Goal: Transaction & Acquisition: Book appointment/travel/reservation

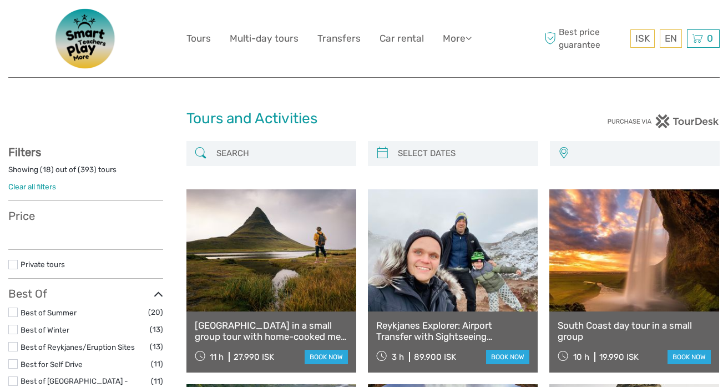
select select
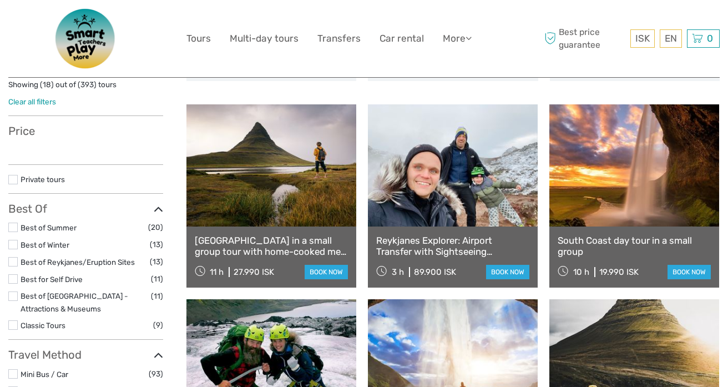
scroll to position [94, 0]
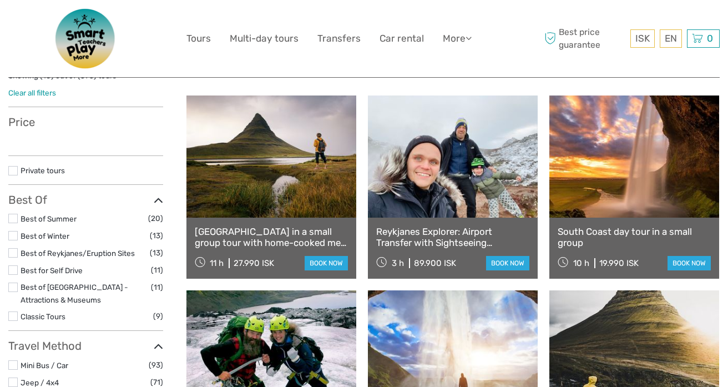
select select
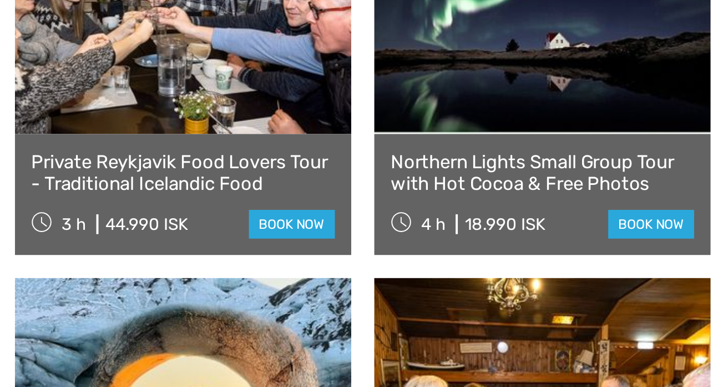
scroll to position [834, 0]
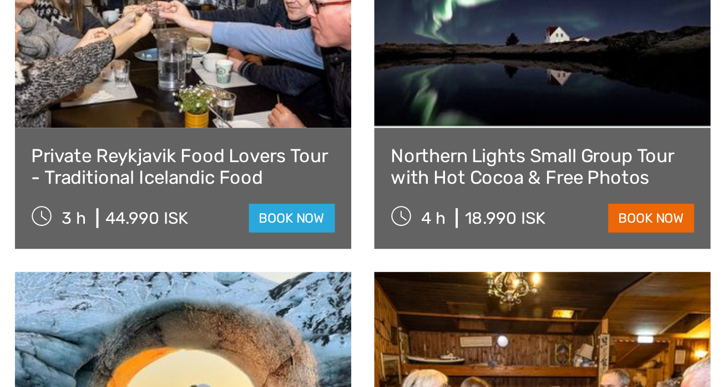
click at [682, 301] on link "book now" at bounding box center [688, 301] width 43 height 14
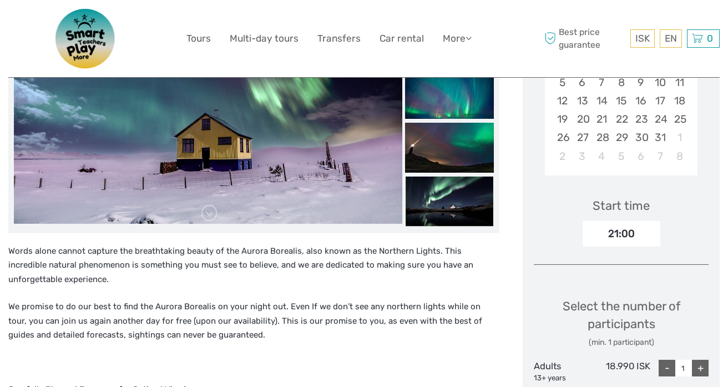
scroll to position [116, 0]
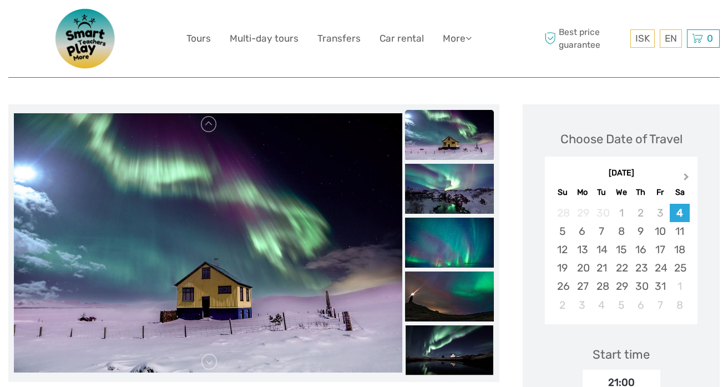
click at [686, 177] on span "Next Month" at bounding box center [686, 179] width 0 height 16
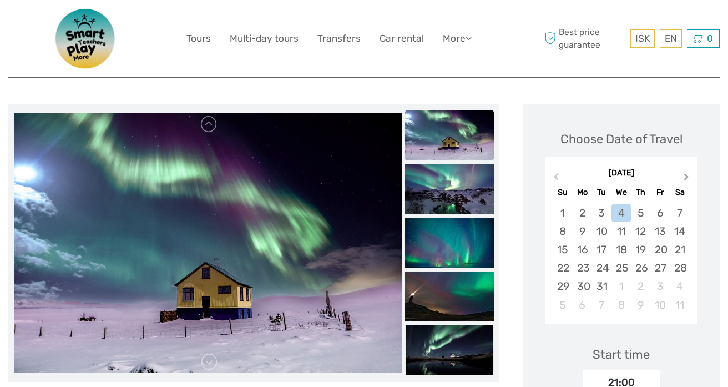
click at [686, 177] on span "Next Month" at bounding box center [686, 179] width 0 height 16
click at [686, 177] on div "April 2026" at bounding box center [621, 174] width 153 height 12
click at [615, 122] on div "Choose Date of Travel April 2026 Previous Month April 2026 Su Mo Tu We Th Fr Sa…" at bounding box center [621, 222] width 175 height 215
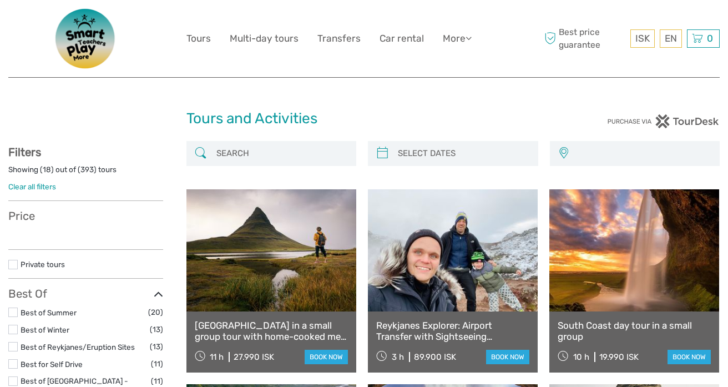
select select
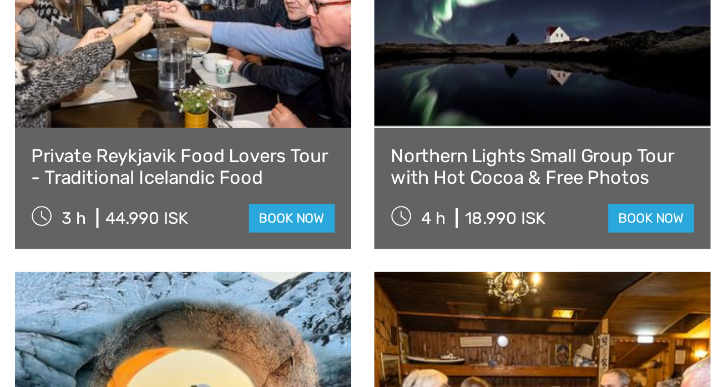
select select
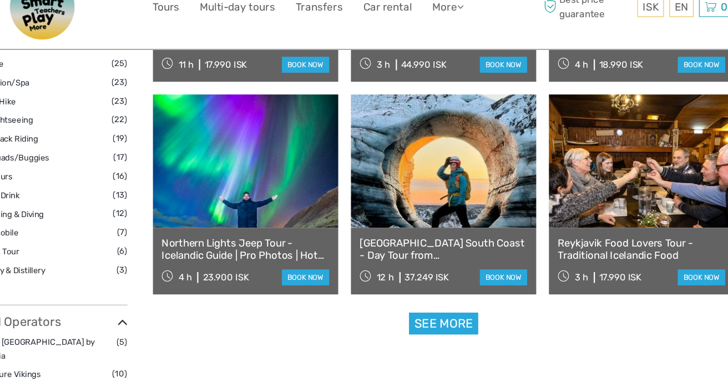
scroll to position [1048, 0]
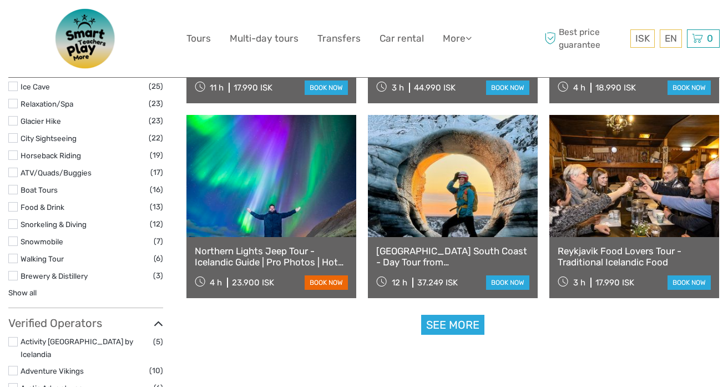
click at [328, 282] on link "book now" at bounding box center [326, 282] width 43 height 14
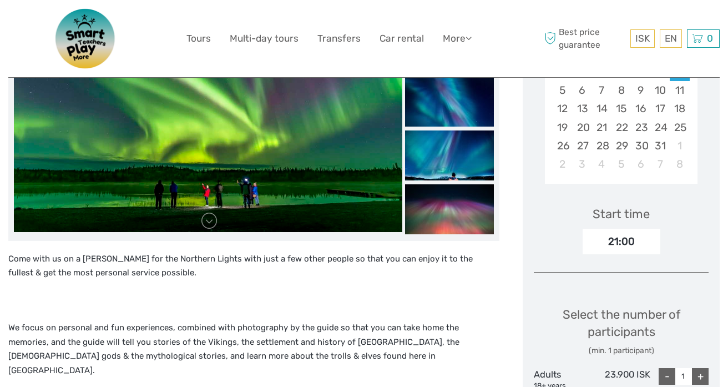
scroll to position [275, 0]
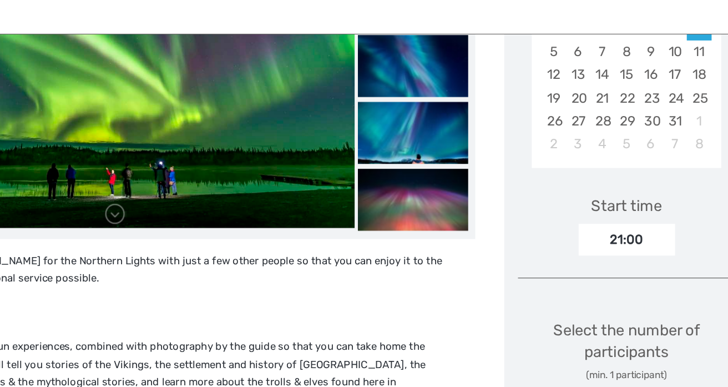
click at [621, 244] on div "21:00" at bounding box center [622, 243] width 78 height 26
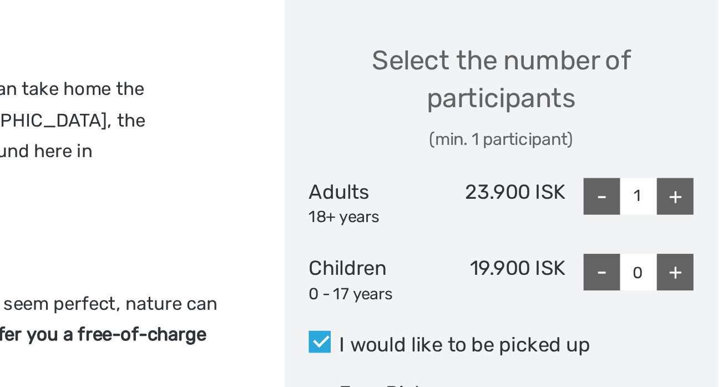
scroll to position [445, 0]
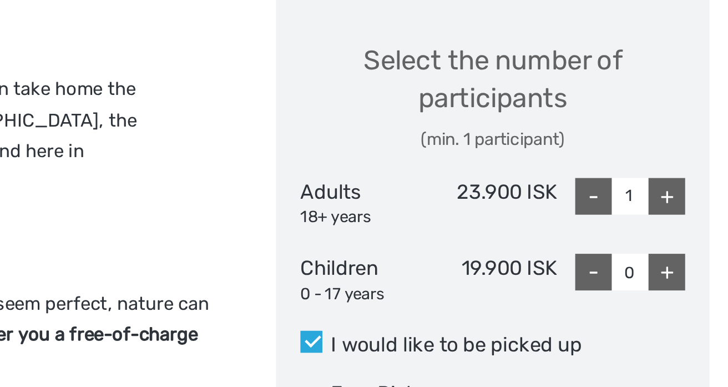
click at [705, 206] on div "+" at bounding box center [700, 208] width 17 height 17
type input "2"
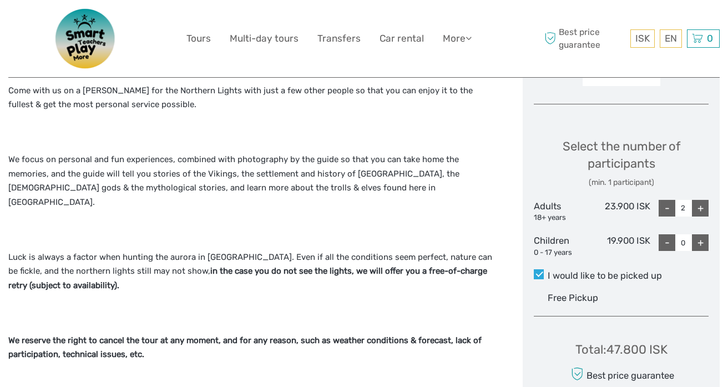
click at [179, 222] on p at bounding box center [253, 229] width 491 height 14
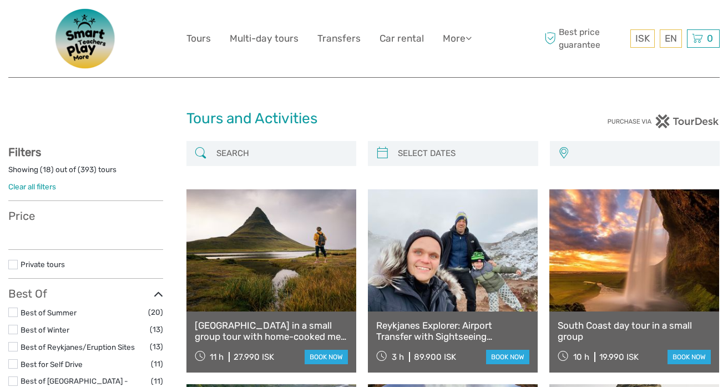
select select
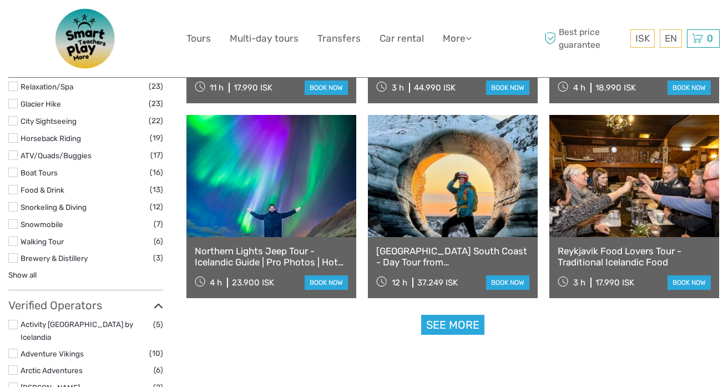
select select
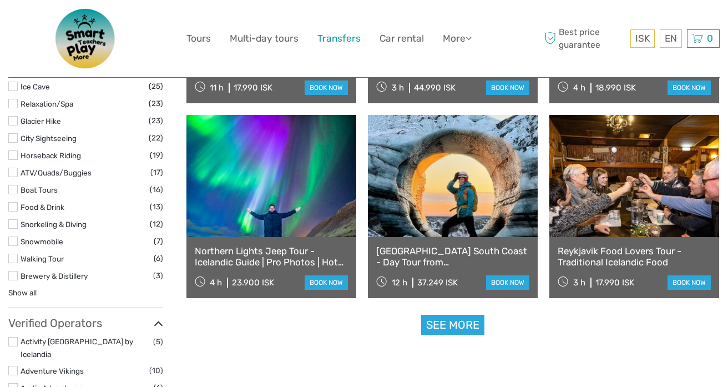
click at [332, 39] on link "Transfers" at bounding box center [338, 39] width 43 height 16
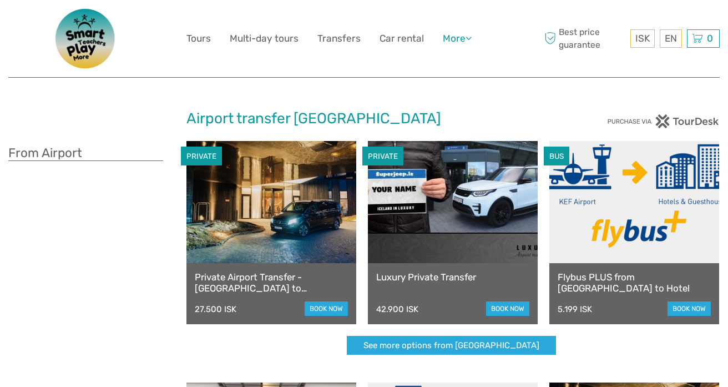
click at [447, 39] on link "More" at bounding box center [457, 39] width 29 height 16
click at [194, 45] on link "Tours" at bounding box center [198, 39] width 24 height 16
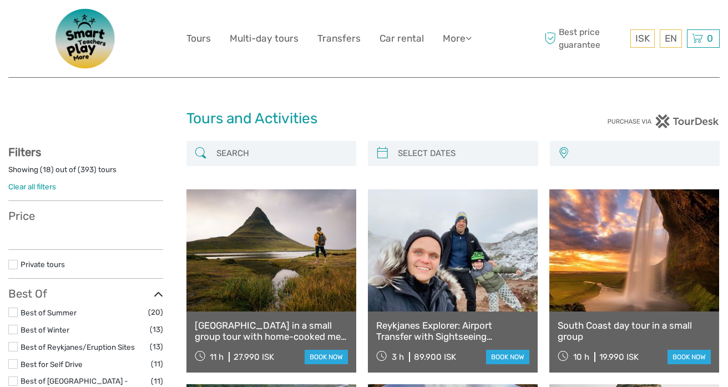
select select
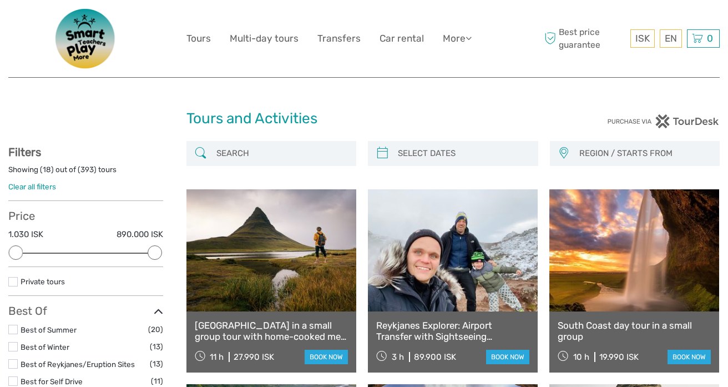
click at [290, 155] on input "search" at bounding box center [281, 153] width 139 height 19
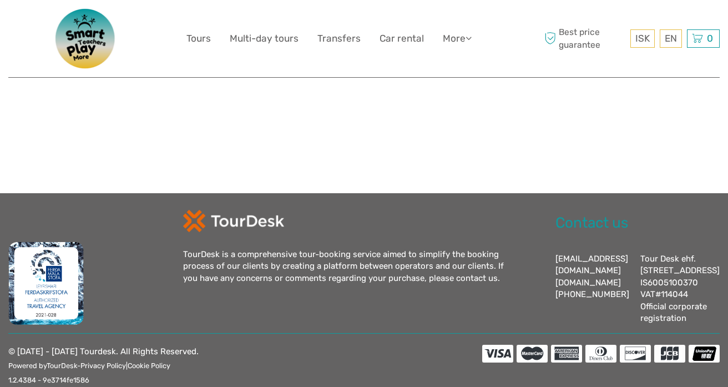
scroll to position [539, 0]
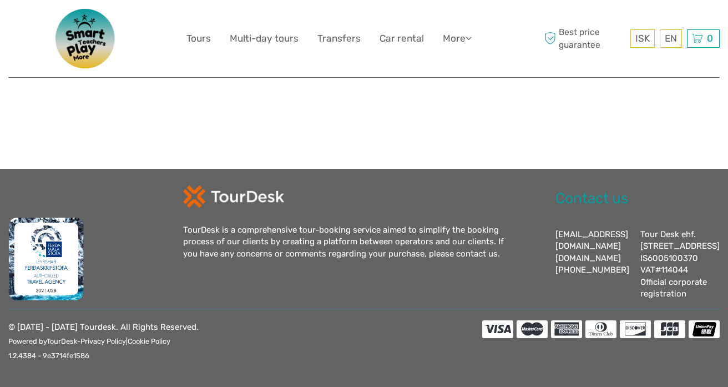
type input "erasmus"
click at [261, 252] on div "TourDesk is a comprehensive tour-booking service aimed to simplify the booking …" at bounding box center [357, 242] width 349 height 115
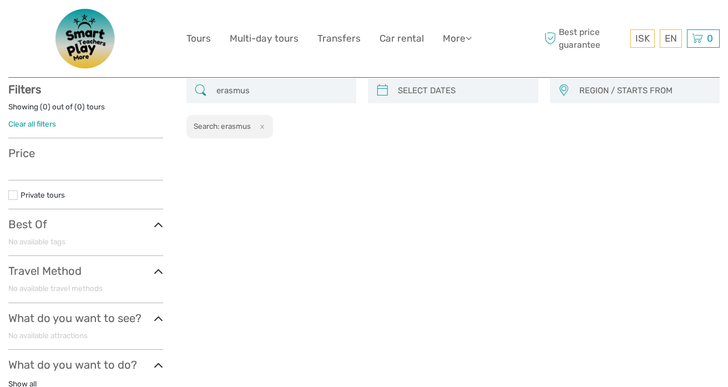
scroll to position [43, 0]
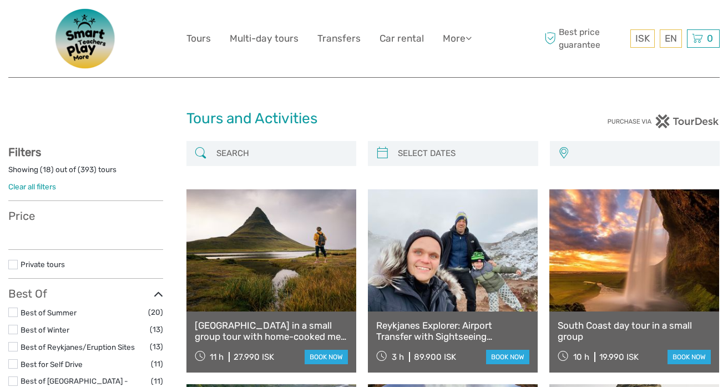
select select
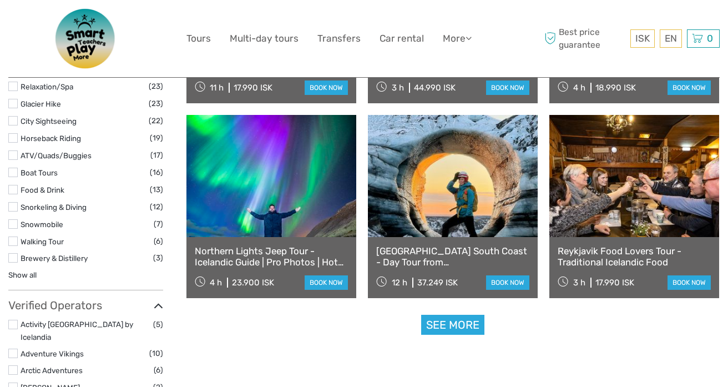
select select
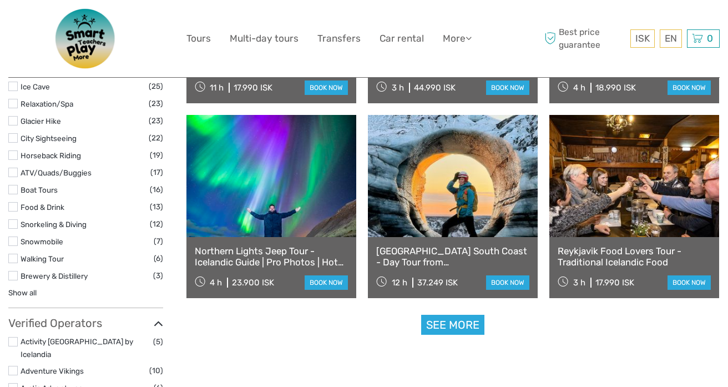
scroll to position [0, 0]
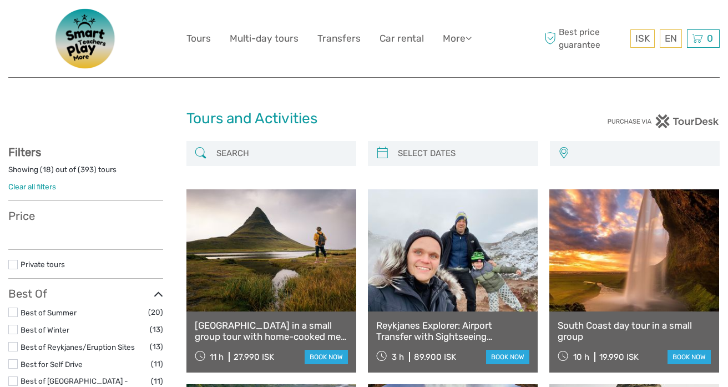
select select
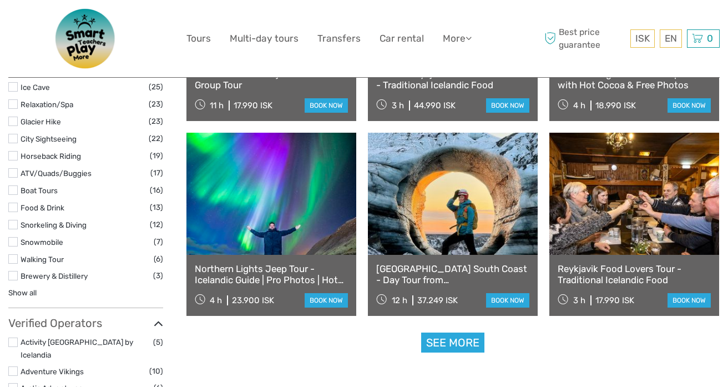
select select
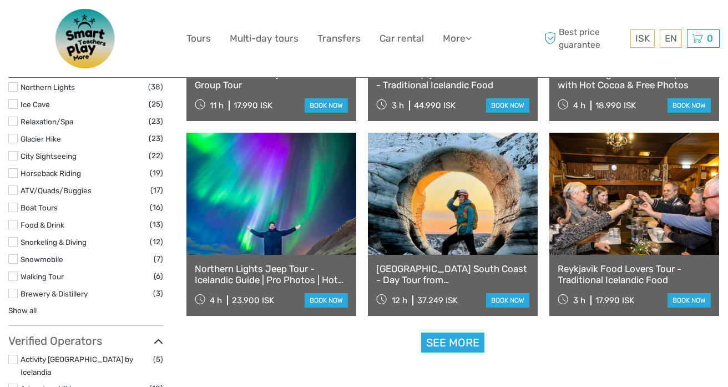
scroll to position [1048, 0]
